Goal: Task Accomplishment & Management: Complete application form

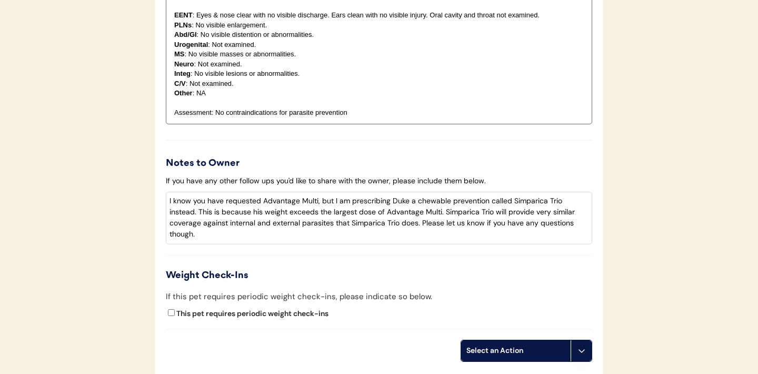
scroll to position [1097, 0]
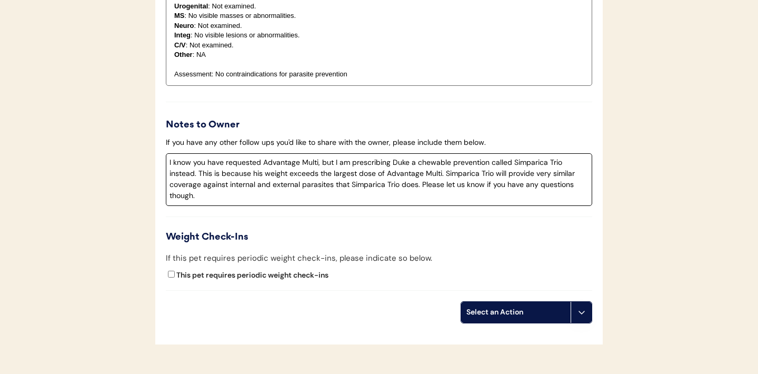
drag, startPoint x: 316, startPoint y: 185, endPoint x: 366, endPoint y: 186, distance: 49.5
click at [366, 186] on textarea "I know you have requested Advantage Multi, but I am prescribing Duke a chewable…" at bounding box center [379, 179] width 426 height 53
type textarea "I know you have requested Advantage Multi, but I am prescribing Duke a chewable…"
click at [580, 307] on button at bounding box center [581, 312] width 21 height 21
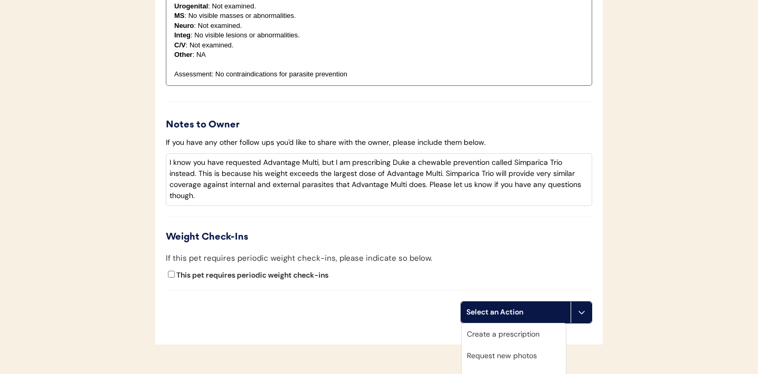
click at [498, 334] on div "Create a prescription" at bounding box center [514, 334] width 104 height 22
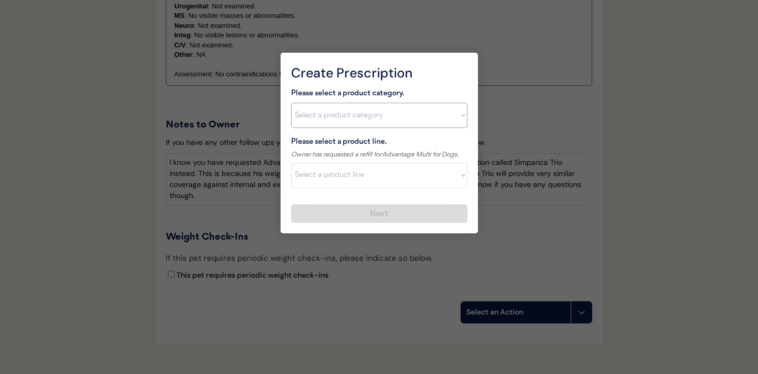
click at [454, 115] on select "Select a product category Allergies Antibiotics Anxiety Combo Parasite Preventi…" at bounding box center [379, 115] width 176 height 25
select select ""combo_parasite_prevention""
click at [458, 179] on select "Select a product line" at bounding box center [379, 175] width 176 height 25
select select ""Simparica Trio""
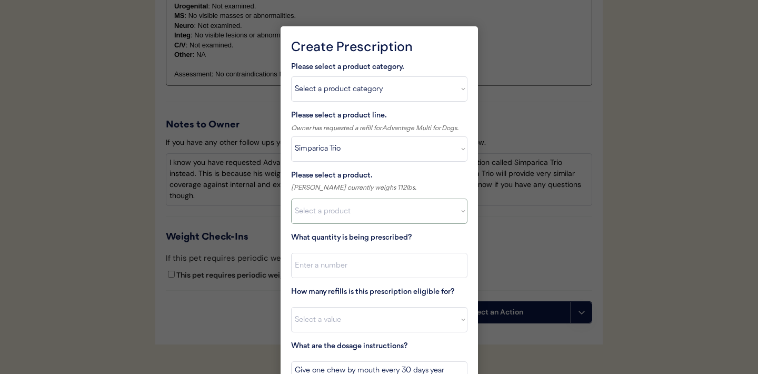
click at [452, 212] on select "Select a product Simparica Trio, 2.8 - 5.5lbs Simparica Trio, 5.6 - 11lbs Simpa…" at bounding box center [379, 210] width 176 height 25
select select ""1348695171700984260__LOOKUP__1704773707524x872135944120049300""
click at [396, 263] on input "input" at bounding box center [379, 265] width 176 height 25
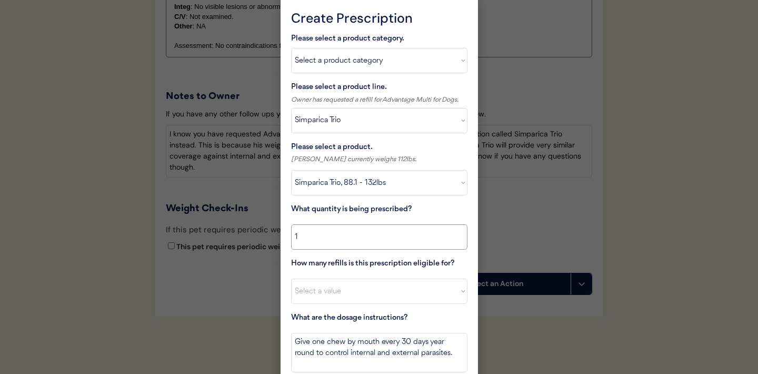
scroll to position [1132, 0]
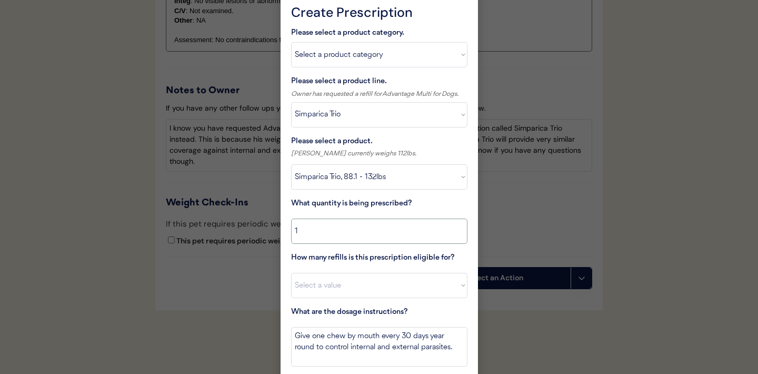
type input "1"
click at [406, 287] on select "Select a value 0 1 2 3 4 5 6 7 8 10 11" at bounding box center [379, 285] width 176 height 25
select select "11"
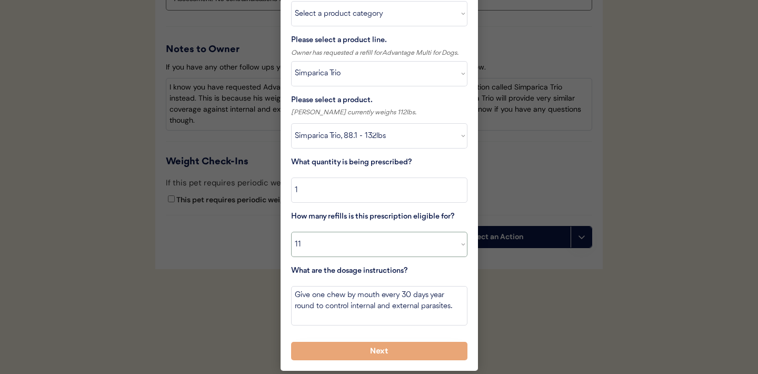
scroll to position [1173, 0]
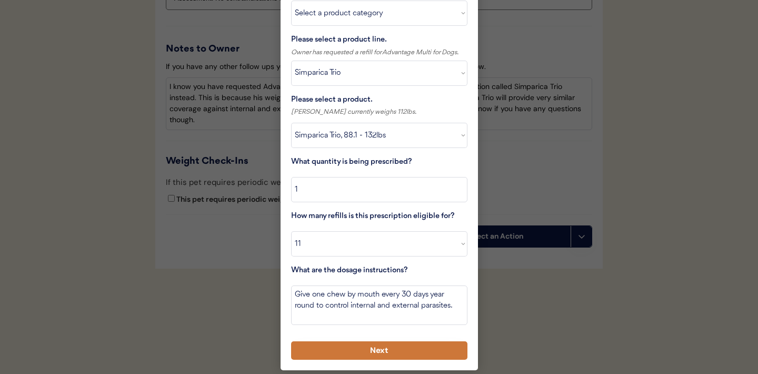
click at [366, 351] on button "Next" at bounding box center [379, 350] width 176 height 18
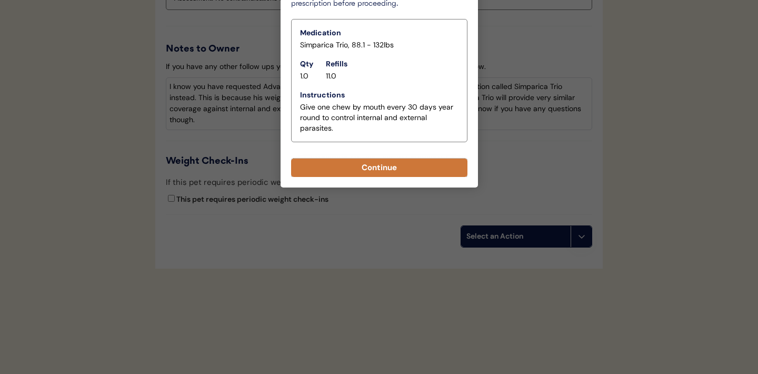
click at [374, 172] on button "Continue" at bounding box center [379, 167] width 176 height 18
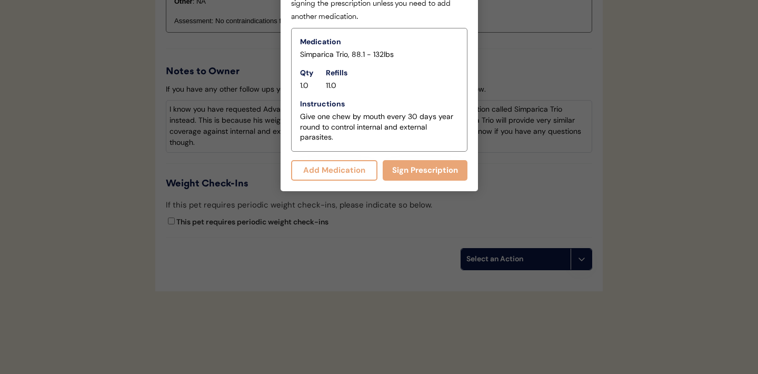
scroll to position [1196, 0]
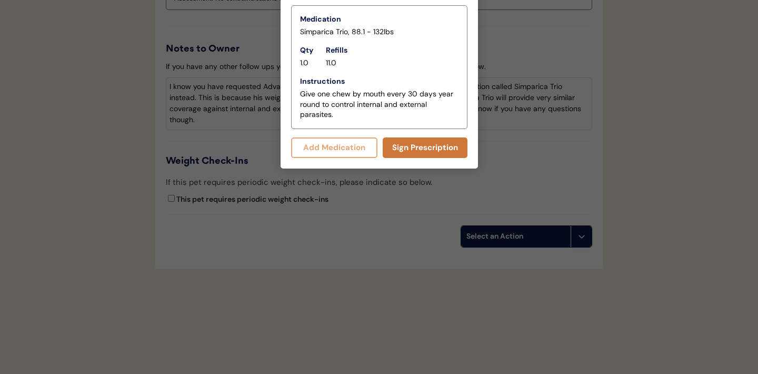
click at [419, 149] on button "Sign Prescription" at bounding box center [425, 147] width 85 height 21
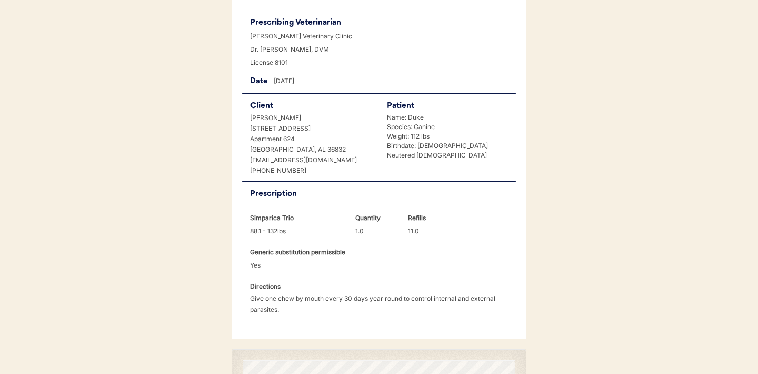
scroll to position [281, 0]
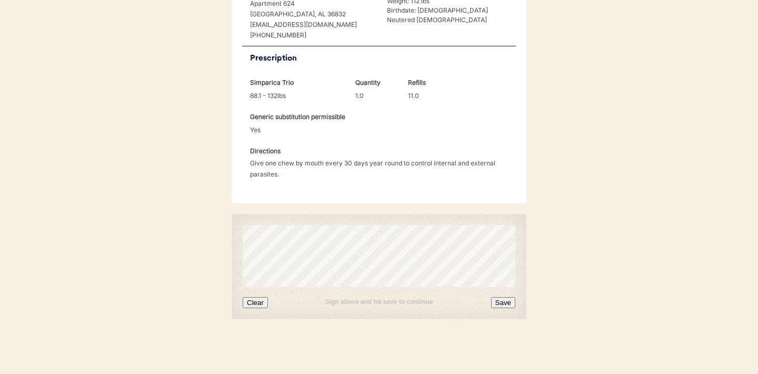
click at [257, 309] on div "Sign above and hit save to continue Clear Save" at bounding box center [379, 266] width 295 height 105
click at [257, 305] on button "Clear" at bounding box center [255, 302] width 25 height 11
click at [499, 301] on button "Save" at bounding box center [503, 302] width 24 height 11
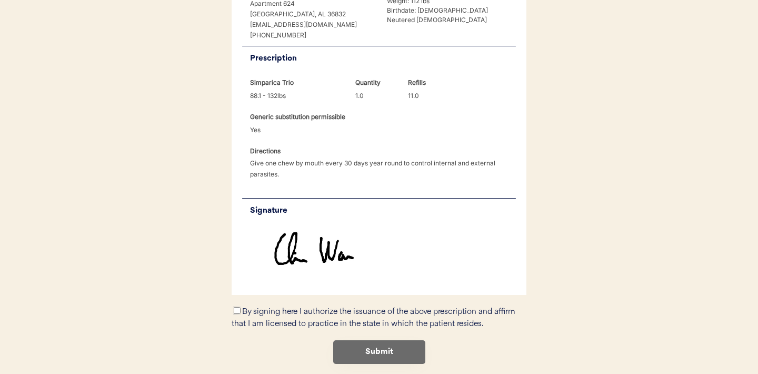
click at [235, 312] on input "By signing here I authorize the issuance of the above prescription and affirm t…" at bounding box center [237, 310] width 7 height 7
checkbox input "true"
click at [377, 351] on button "Submit" at bounding box center [379, 352] width 92 height 24
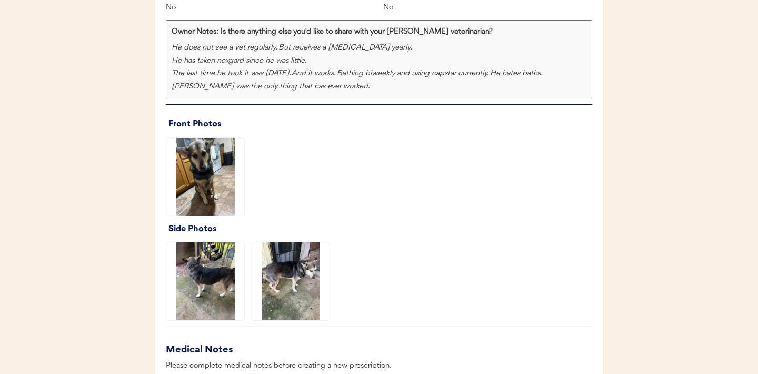
scroll to position [736, 0]
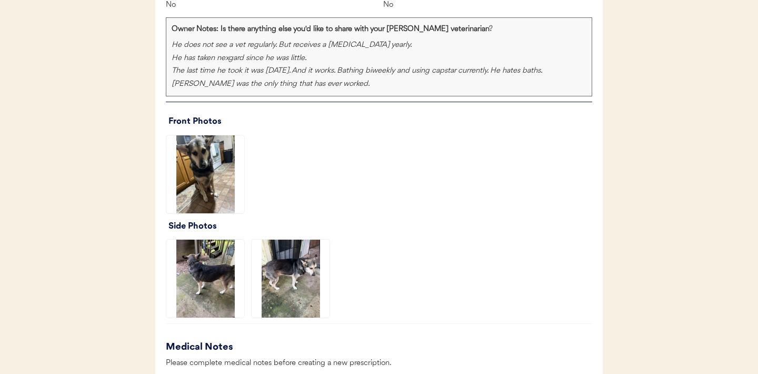
click at [211, 184] on img at bounding box center [205, 174] width 78 height 78
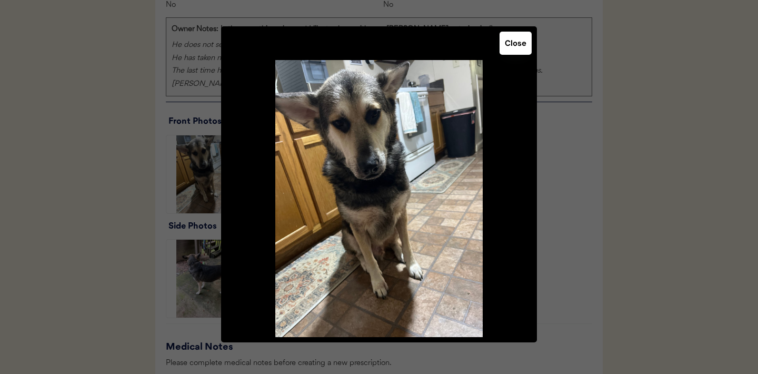
click at [519, 42] on button "Close" at bounding box center [516, 43] width 32 height 23
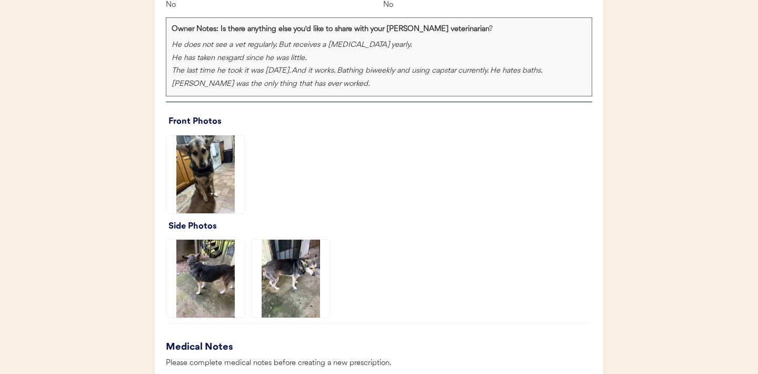
click at [222, 268] on img at bounding box center [205, 278] width 78 height 78
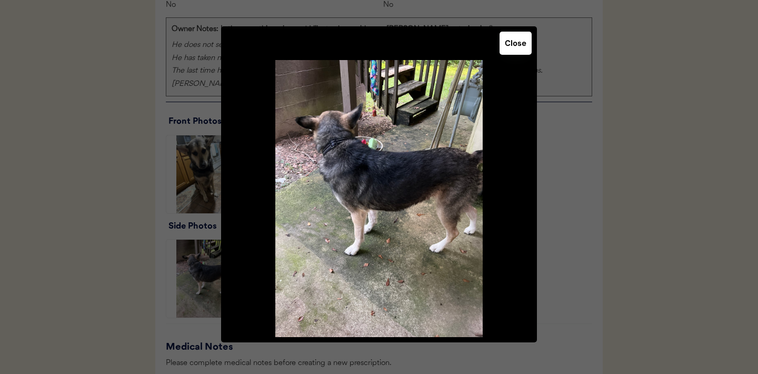
click at [511, 47] on button "Close" at bounding box center [516, 43] width 32 height 23
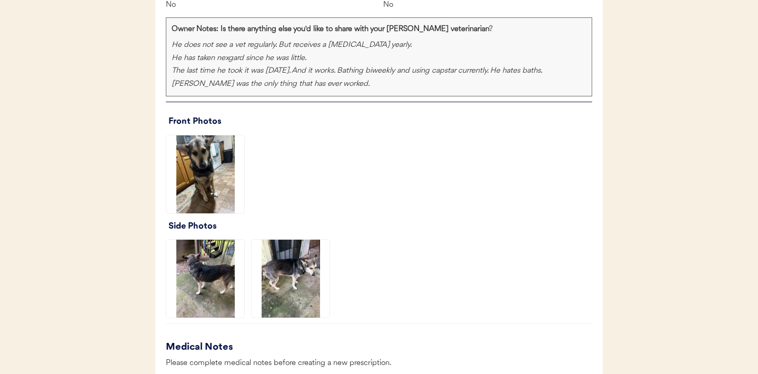
click at [305, 276] on img at bounding box center [291, 278] width 78 height 78
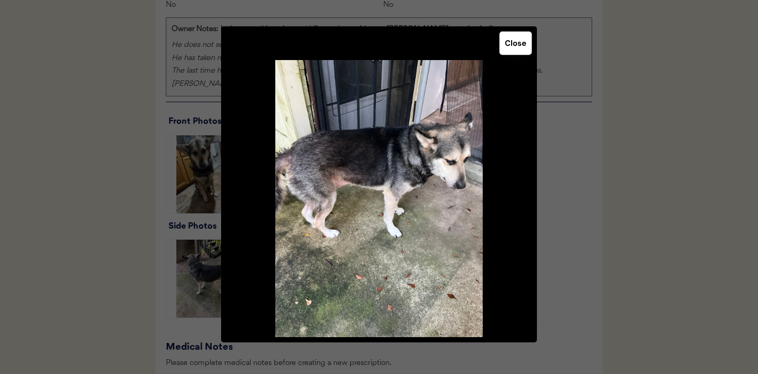
click at [511, 50] on button "Close" at bounding box center [516, 43] width 32 height 23
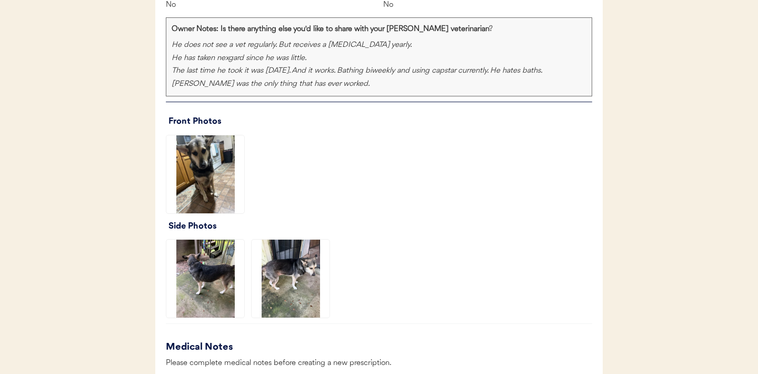
click at [208, 272] on img at bounding box center [205, 278] width 78 height 78
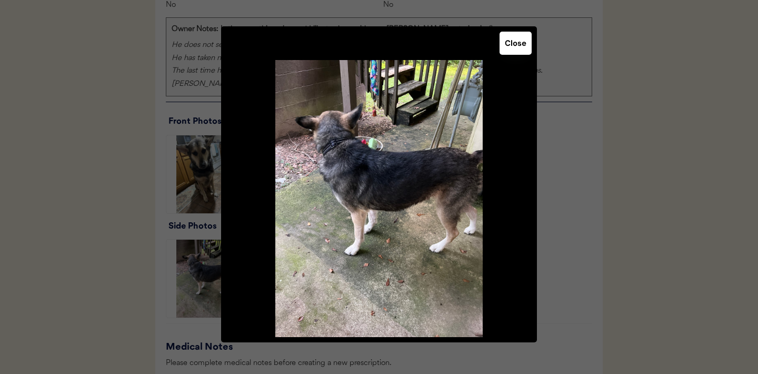
click at [522, 55] on div "Close" at bounding box center [379, 184] width 316 height 316
click at [521, 46] on button "Close" at bounding box center [516, 43] width 32 height 23
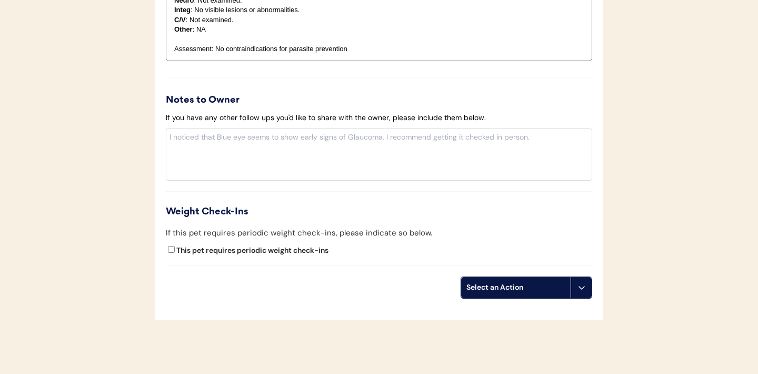
scroll to position [1050, 0]
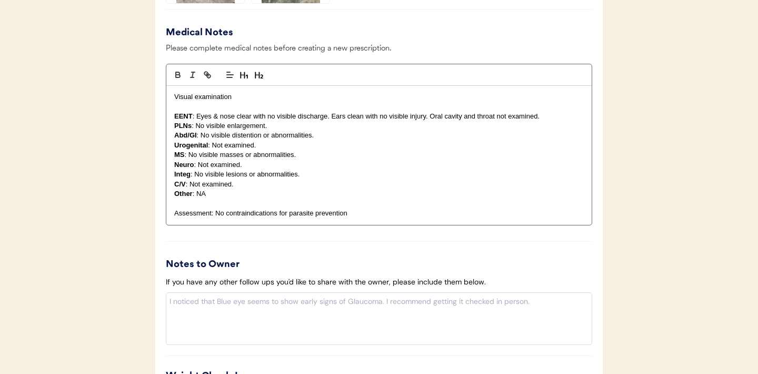
click at [314, 180] on p "C/V : Not examined." at bounding box center [378, 183] width 409 height 9
click at [311, 174] on p "Integ : No visible lesions or abnormalities." at bounding box center [378, 173] width 409 height 9
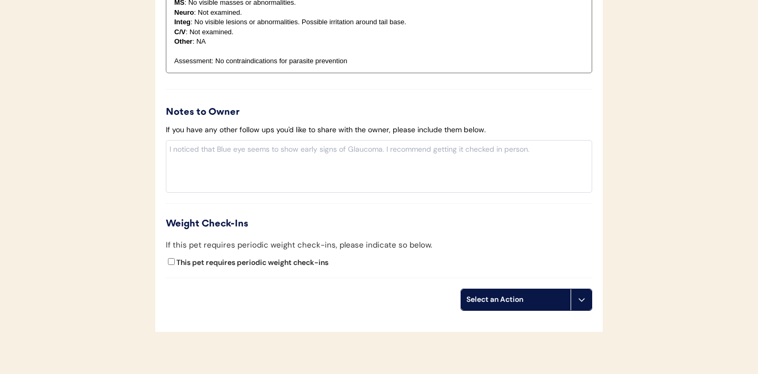
scroll to position [1265, 0]
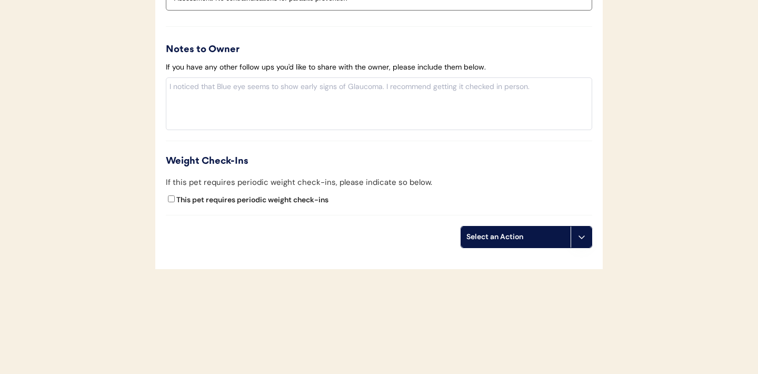
click at [584, 241] on button at bounding box center [581, 236] width 21 height 21
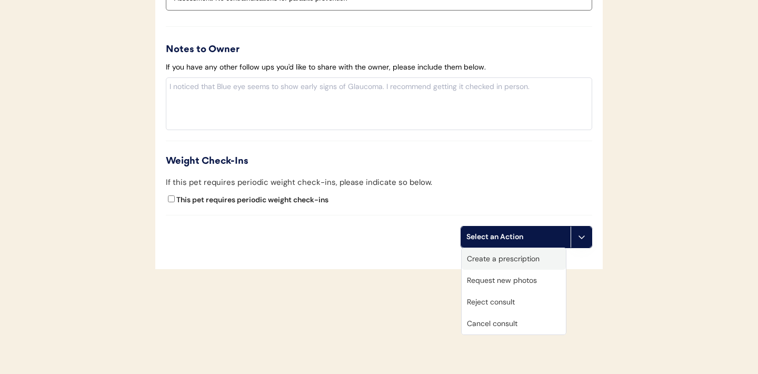
click at [505, 260] on div "Create a prescription" at bounding box center [514, 259] width 104 height 22
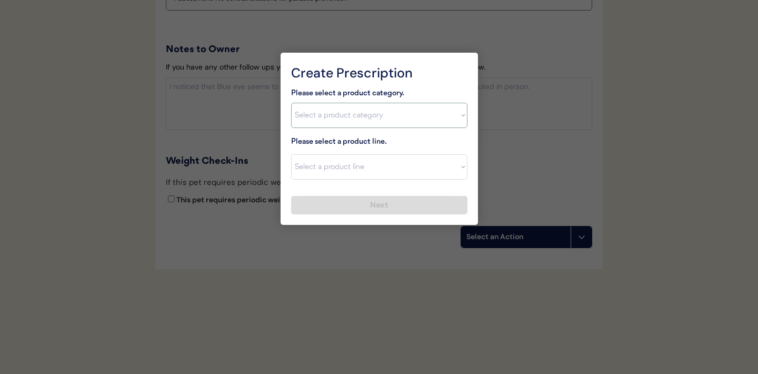
click at [458, 114] on select "Select a product category Allergies Antibiotics Anxiety Combo Parasite Preventi…" at bounding box center [379, 115] width 176 height 25
select select ""flea___tick""
click at [458, 167] on select "Select a product line" at bounding box center [379, 166] width 176 height 25
click at [456, 168] on select "Select a product line" at bounding box center [379, 166] width 176 height 25
click at [455, 118] on select "Select a product category Allergies Antibiotics Anxiety Combo Parasite Preventi…" at bounding box center [379, 115] width 176 height 25
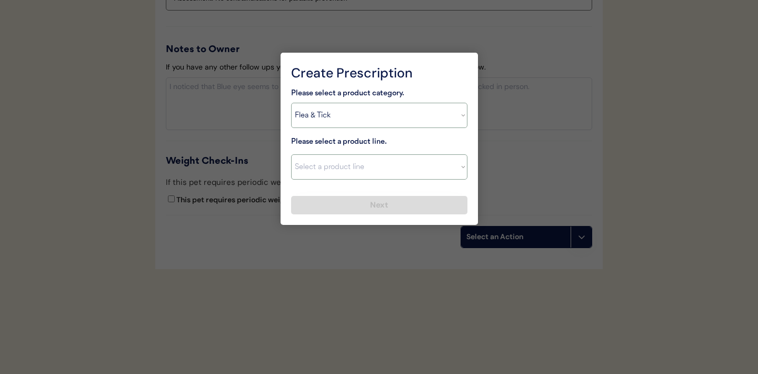
click at [458, 165] on select "Select a product line Advantix II Bravecto 1 Month Bravecto 1 Month (3 Month) B…" at bounding box center [379, 166] width 176 height 25
select select ""NexGard""
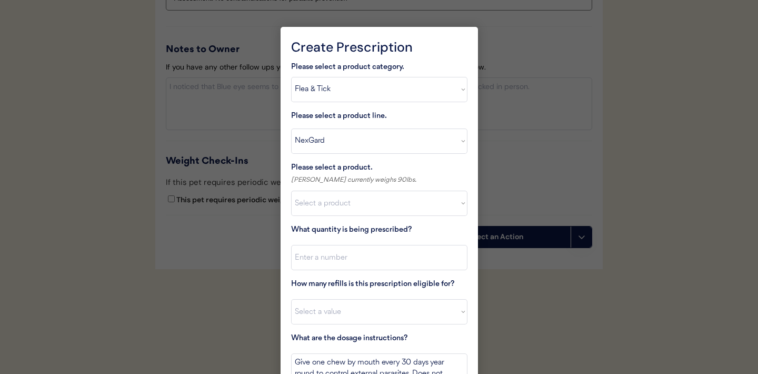
click at [432, 202] on select "Select a product NexGard, 4 - 10lbs NexGard, 10.1 - 24lbs NexGard, 24.1 - 60lbs…" at bounding box center [379, 203] width 176 height 25
select select ""1348695171700984260__LOOKUP__1670802184069x769842999752052000""
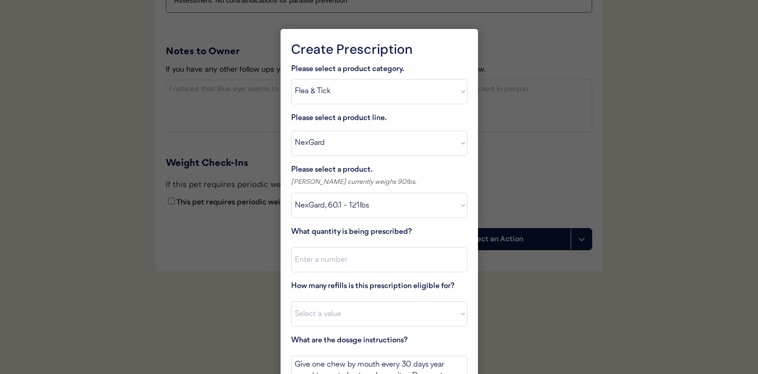
scroll to position [1262, 0]
click at [377, 256] on input "input" at bounding box center [379, 259] width 176 height 25
type input "1"
click at [351, 311] on select "Select a value 0 1 2 3 4 5 6 7 8 10 11" at bounding box center [379, 314] width 176 height 25
select select "11"
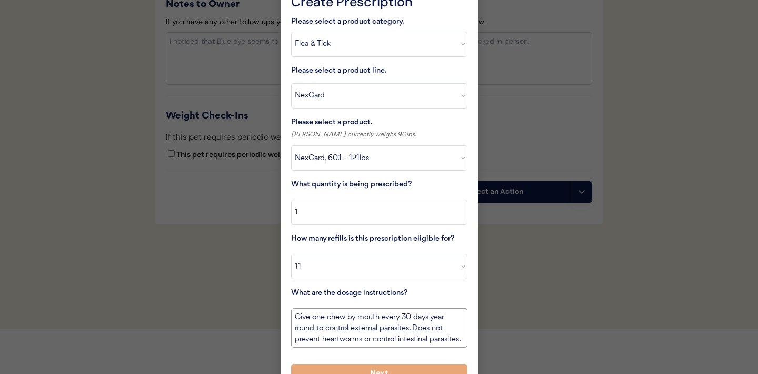
scroll to position [1, 0]
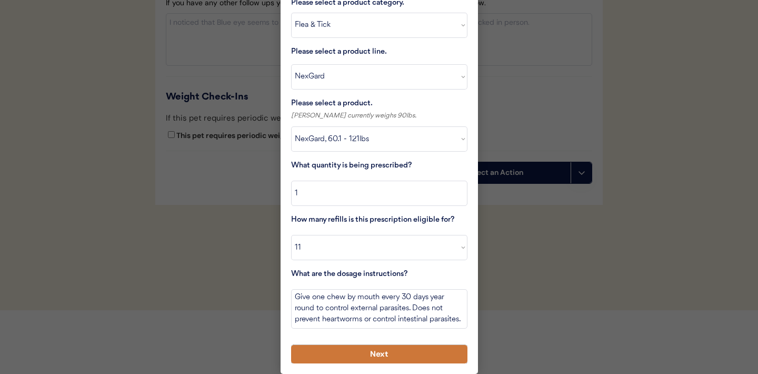
click at [346, 351] on button "Next" at bounding box center [379, 354] width 176 height 18
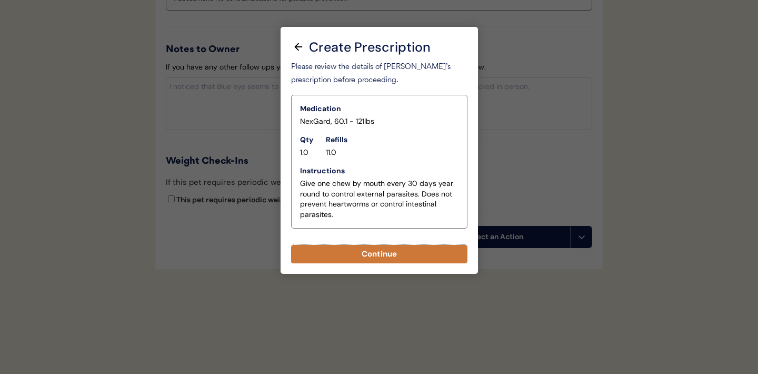
click at [379, 257] on button "Continue" at bounding box center [379, 254] width 176 height 18
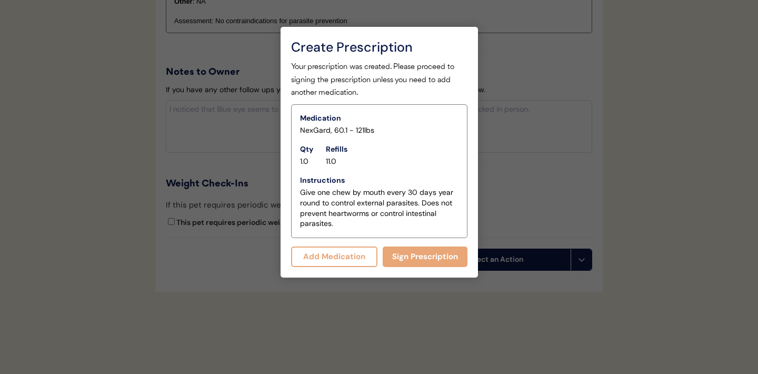
scroll to position [1287, 0]
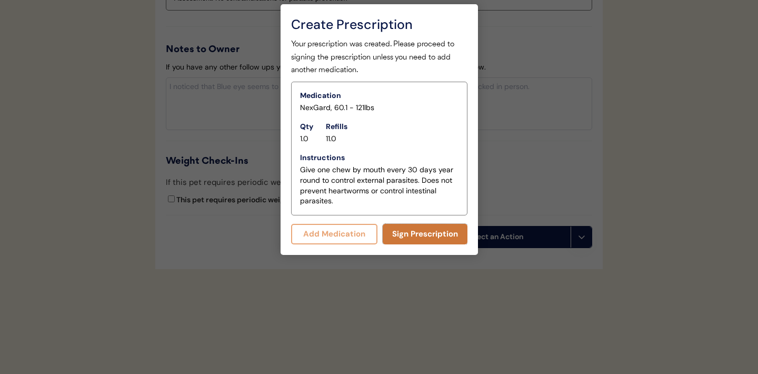
click at [423, 230] on button "Sign Prescription" at bounding box center [425, 234] width 85 height 21
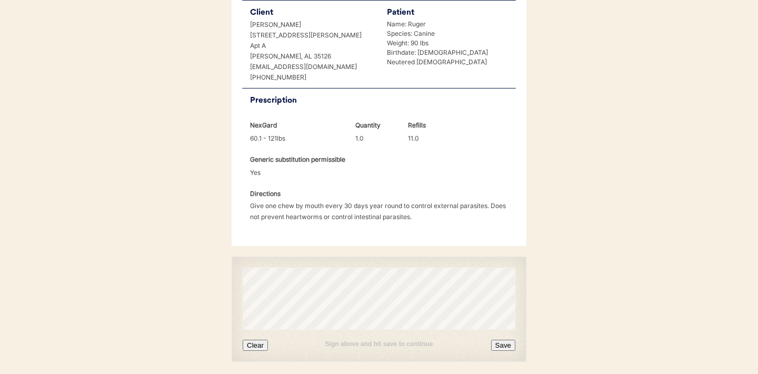
scroll to position [278, 0]
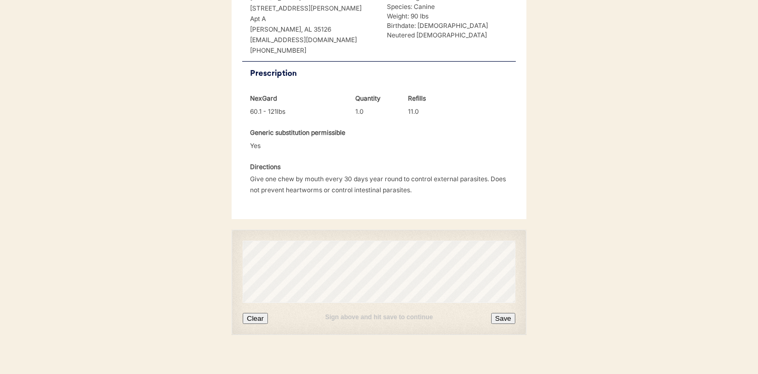
click at [256, 313] on button "Clear" at bounding box center [255, 318] width 25 height 11
click at [259, 313] on button "Clear" at bounding box center [255, 318] width 25 height 11
click at [261, 313] on button "Clear" at bounding box center [255, 318] width 25 height 11
click at [499, 313] on button "Save" at bounding box center [503, 318] width 24 height 11
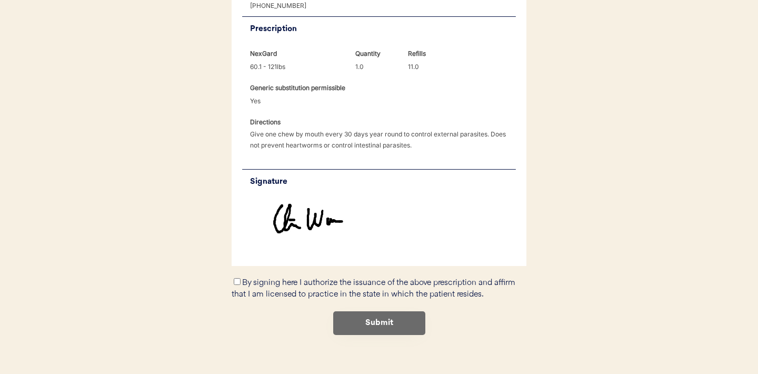
scroll to position [326, 0]
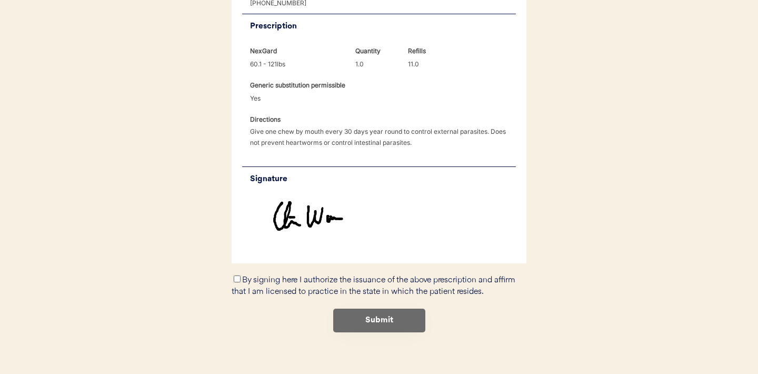
click at [236, 275] on input "By signing here I authorize the issuance of the above prescription and affirm t…" at bounding box center [237, 278] width 7 height 7
checkbox input "true"
click at [373, 308] on button "Submit" at bounding box center [379, 320] width 92 height 24
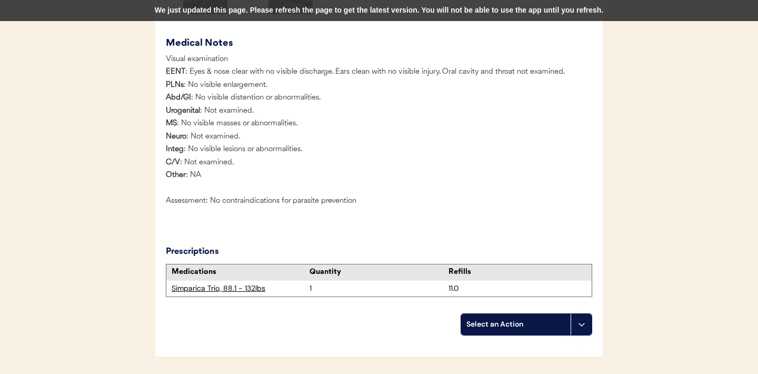
scroll to position [1146, 0]
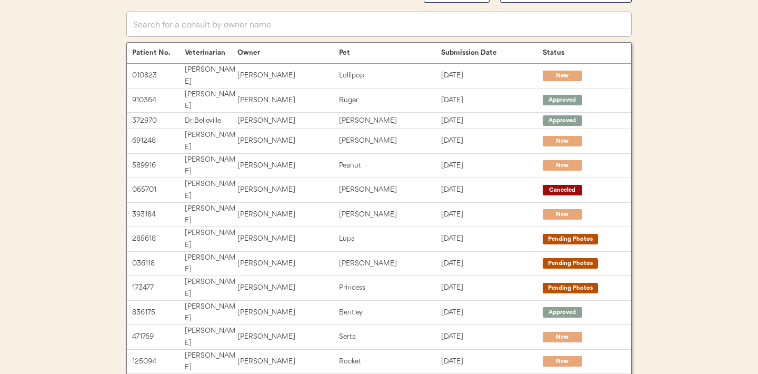
scroll to position [48, 0]
